Goal: Entertainment & Leisure: Consume media (video, audio)

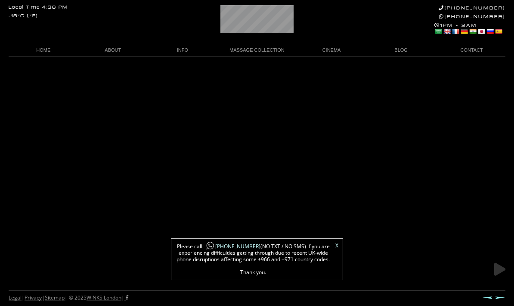
click at [495, 265] on link at bounding box center [500, 269] width 22 height 22
click at [116, 107] on body "Local Time 4:36 PM -18°C (°F) [PHONE_NUMBER] [PHONE_NUMBER] 1PM - 2AM Select La…" at bounding box center [257, 181] width 514 height 250
click at [330, 247] on span "Please call [PHONE_NUMBER] (NO TXT / NO SMS) if you are experiencing difficulti…" at bounding box center [253, 259] width 155 height 32
click at [333, 243] on div "X Please call [PHONE_NUMBER] (NO TXT / NO SMS) if you are experiencing difficul…" at bounding box center [257, 259] width 172 height 42
click at [333, 246] on div "X Please call [PHONE_NUMBER] (NO TXT / NO SMS) if you are experiencing difficul…" at bounding box center [257, 259] width 172 height 42
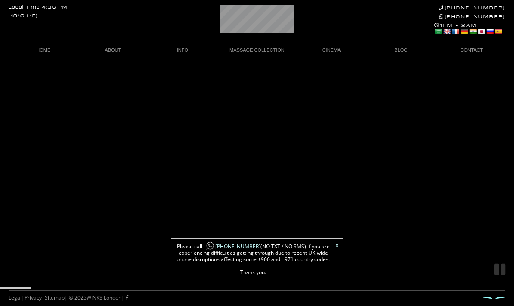
click at [329, 244] on span "Please call [PHONE_NUMBER] (NO TXT / NO SMS) if you are experiencing difficulti…" at bounding box center [253, 259] width 155 height 32
click at [332, 245] on div "X Please call [PHONE_NUMBER] (NO TXT / NO SMS) if you are experiencing difficul…" at bounding box center [257, 259] width 172 height 42
click at [180, 144] on body "Local Time 4:36 PM -18°C (°F) [PHONE_NUMBER] [PHONE_NUMBER] 1PM - 2AM Select La…" at bounding box center [257, 181] width 514 height 250
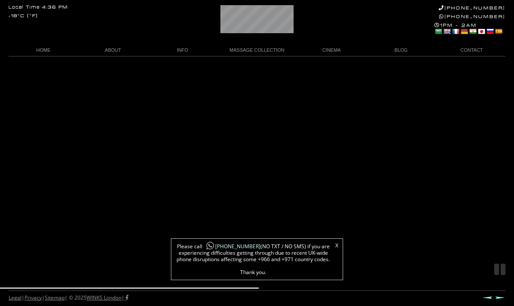
click at [331, 246] on div "X Please call [PHONE_NUMBER] (NO TXT / NO SMS) if you are experiencing difficul…" at bounding box center [257, 259] width 172 height 42
click at [338, 244] on link "X" at bounding box center [337, 245] width 3 height 5
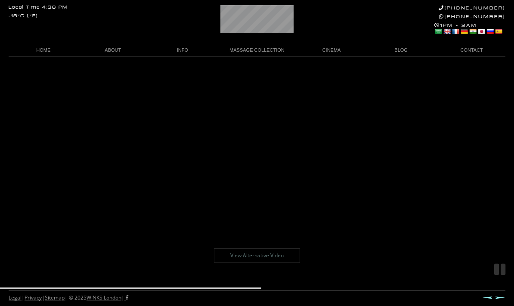
click at [335, 242] on body "Local Time 4:36 PM -18°C (°F) [PHONE_NUMBER] [PHONE_NUMBER] 1PM - 2AM Select La…" at bounding box center [257, 181] width 514 height 250
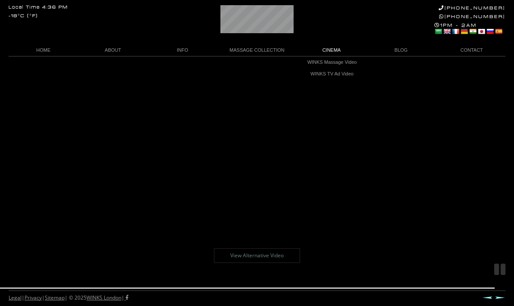
click at [314, 78] on link "WINKS TV Ad Video" at bounding box center [332, 74] width 73 height 12
